Goal: Transaction & Acquisition: Obtain resource

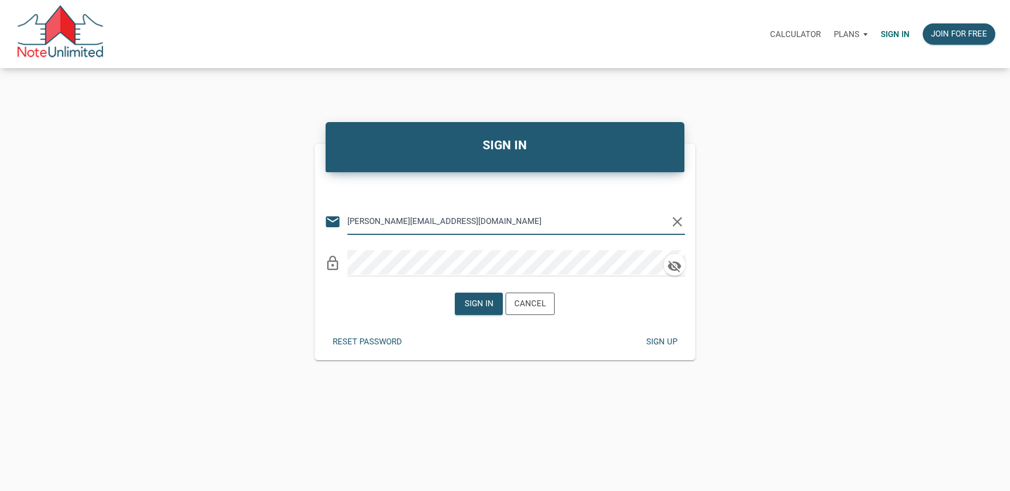
type input "[PERSON_NAME][EMAIL_ADDRESS][DOMAIN_NAME]"
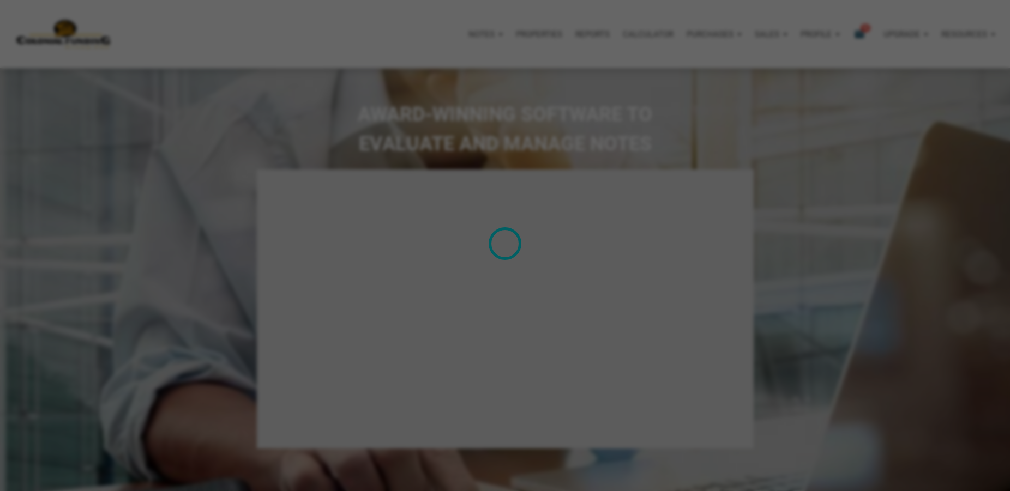
select select
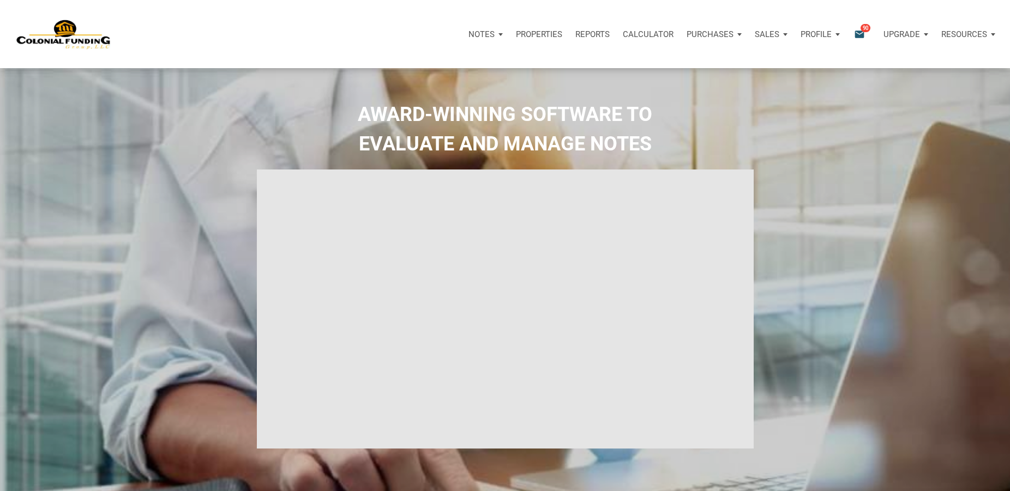
type input "Introduction to new features"
select select
click at [860, 35] on icon "email" at bounding box center [859, 34] width 13 height 13
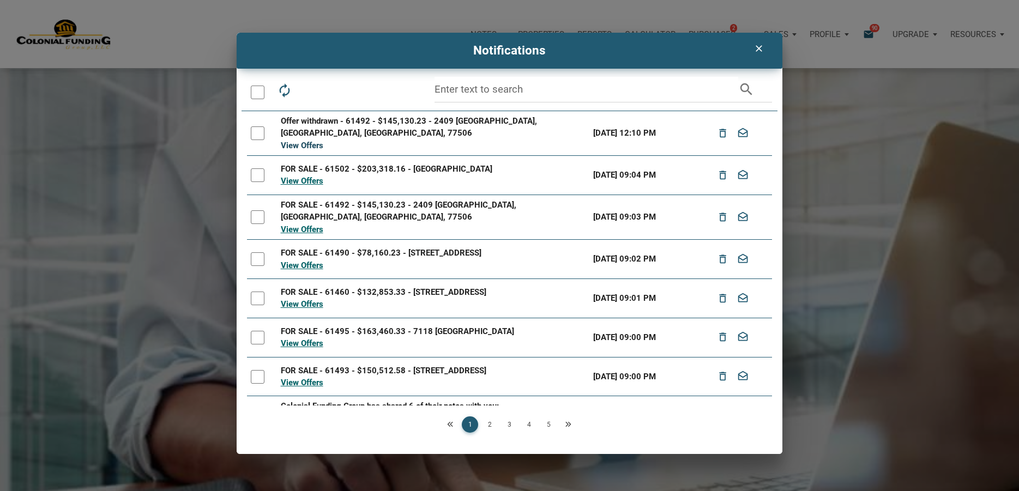
click at [312, 147] on link "View Offers" at bounding box center [302, 146] width 43 height 10
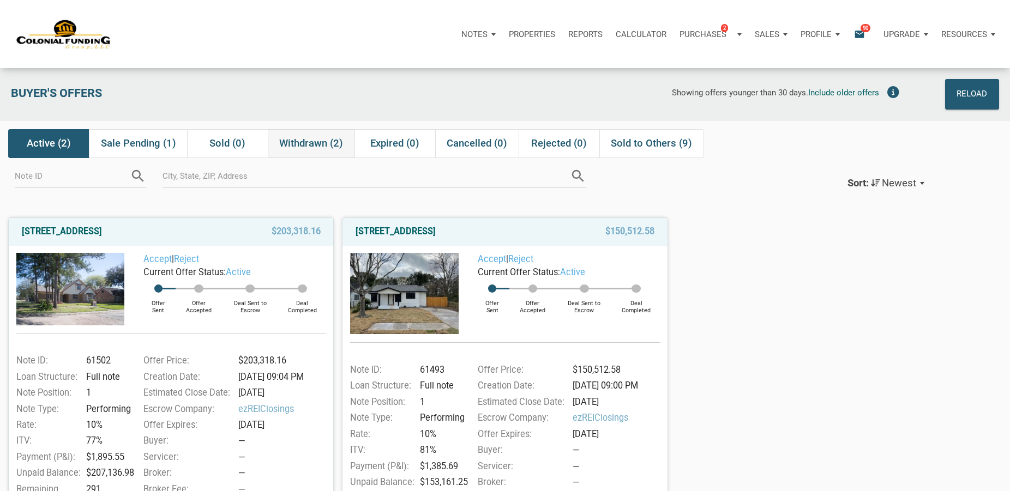
click at [308, 146] on span "Withdrawn (2)" at bounding box center [311, 143] width 64 height 13
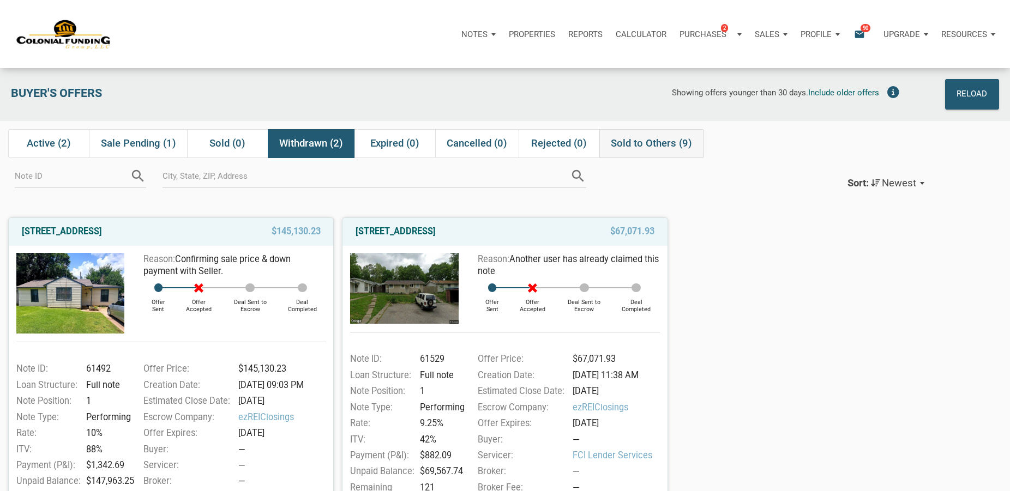
click at [635, 143] on span "Sold to Others (9)" at bounding box center [651, 143] width 81 height 13
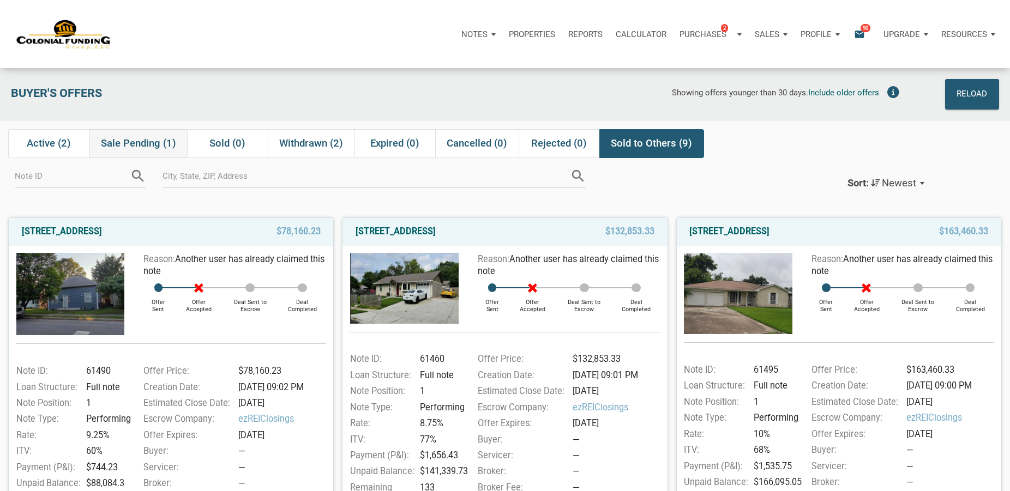
click at [133, 146] on span "Sale Pending (1)" at bounding box center [138, 143] width 75 height 13
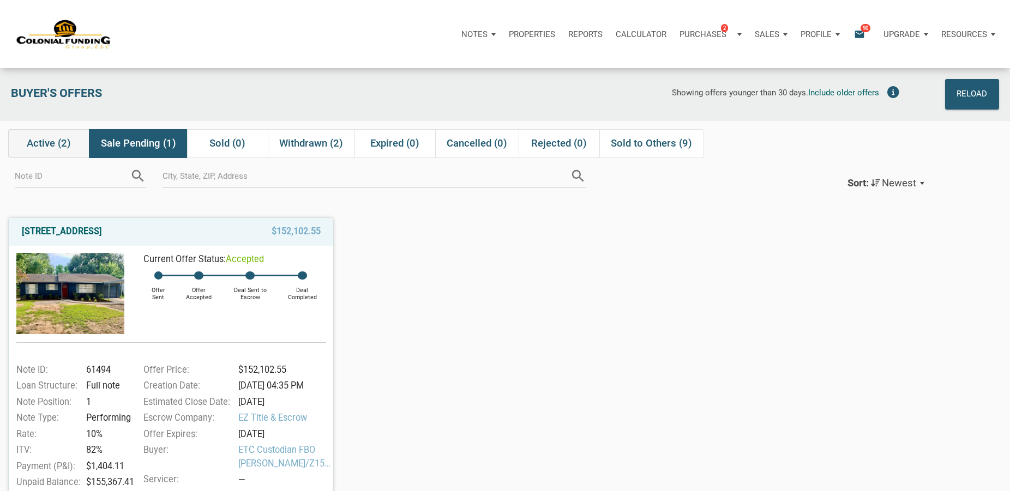
click at [52, 139] on span "Active (2)" at bounding box center [49, 143] width 44 height 13
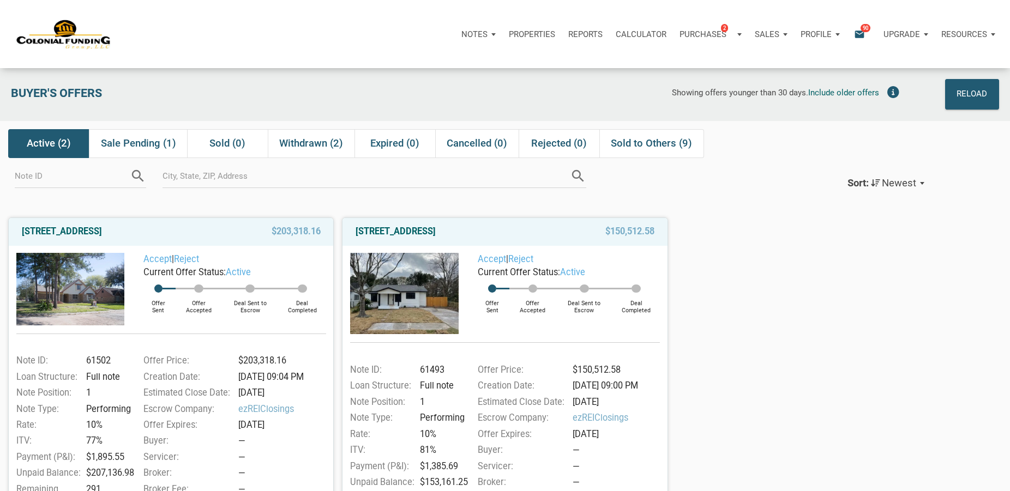
click at [337, 41] on div "Notes Dashboard Transactions Properties Reports Calculator Purchases 2 Note Off…" at bounding box center [556, 34] width 890 height 33
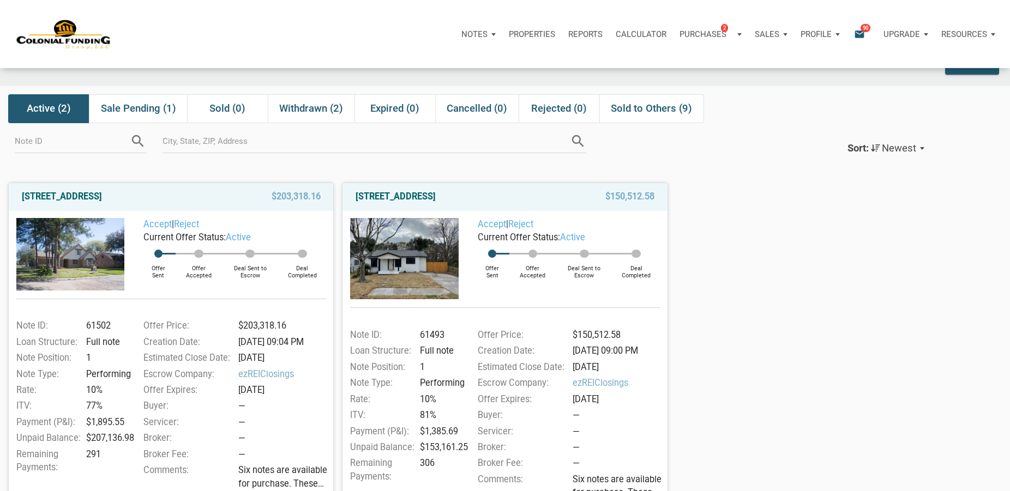
scroll to position [56, 0]
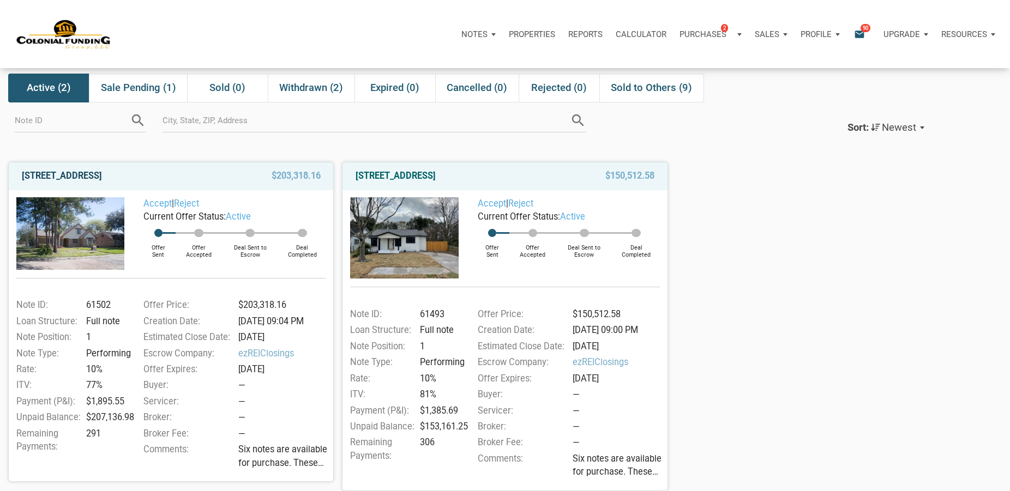
click at [102, 176] on link "[STREET_ADDRESS]" at bounding box center [62, 176] width 80 height 13
